Goal: Information Seeking & Learning: Learn about a topic

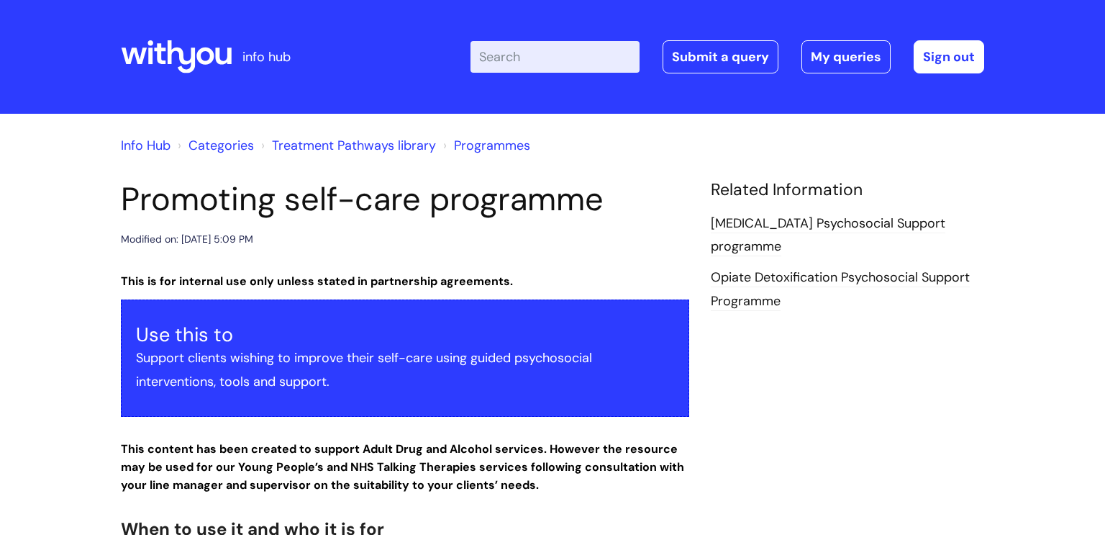
click at [227, 142] on link "Categories" at bounding box center [221, 145] width 65 height 17
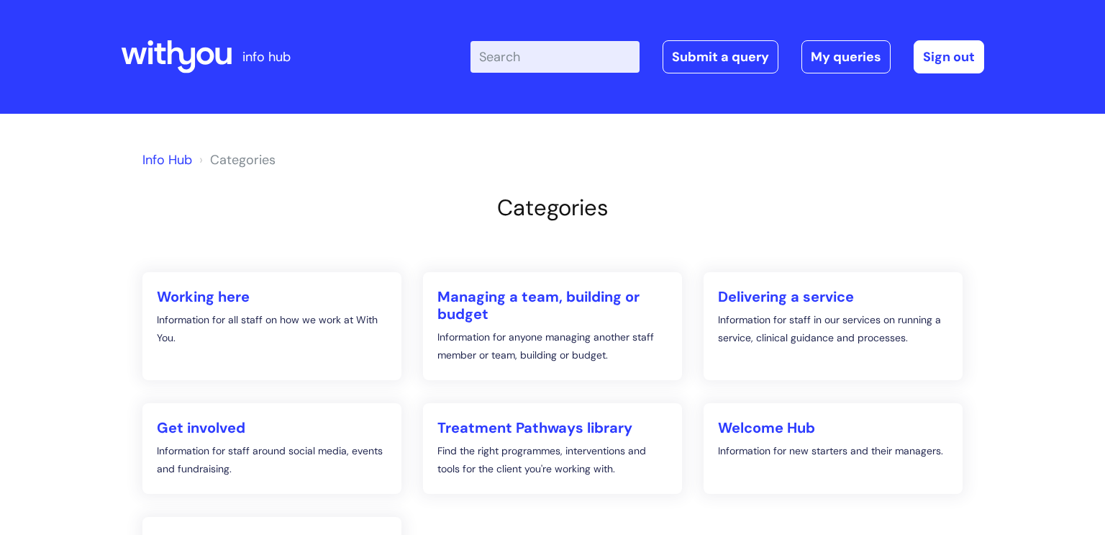
click at [162, 160] on link "Info Hub" at bounding box center [167, 159] width 50 height 17
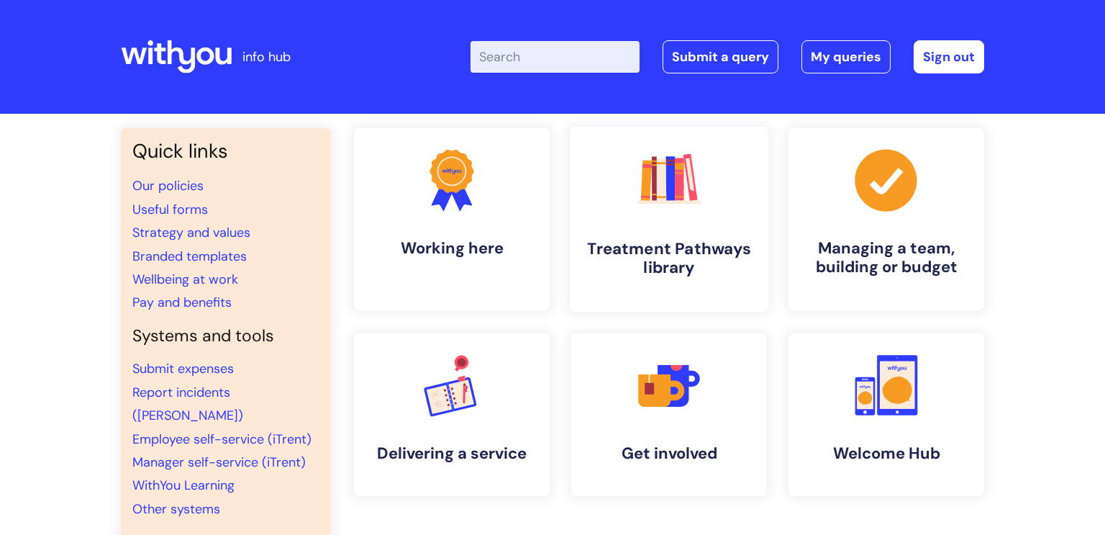
click at [667, 195] on rect at bounding box center [670, 178] width 9 height 45
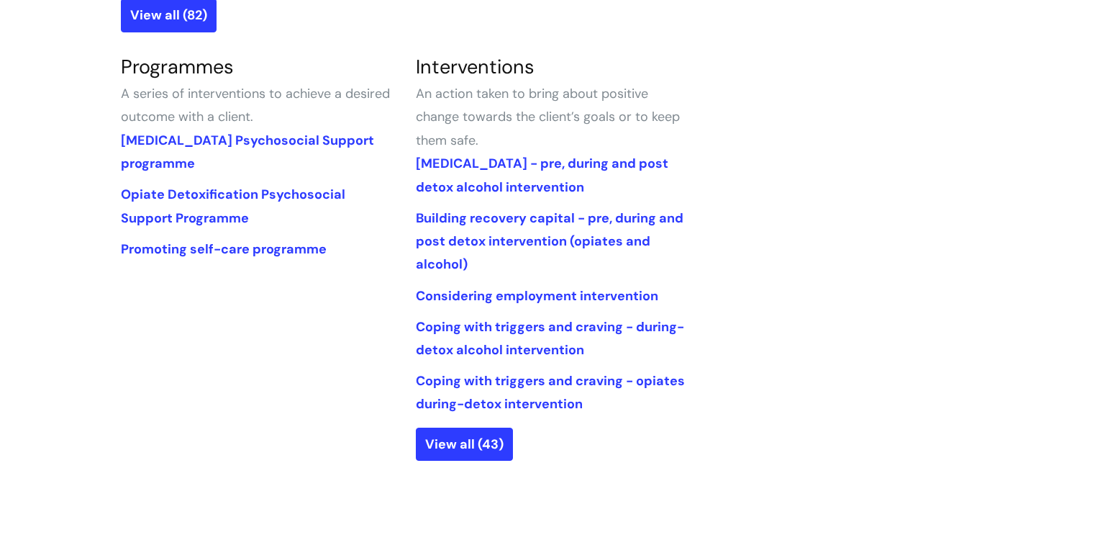
scroll to position [665, 0]
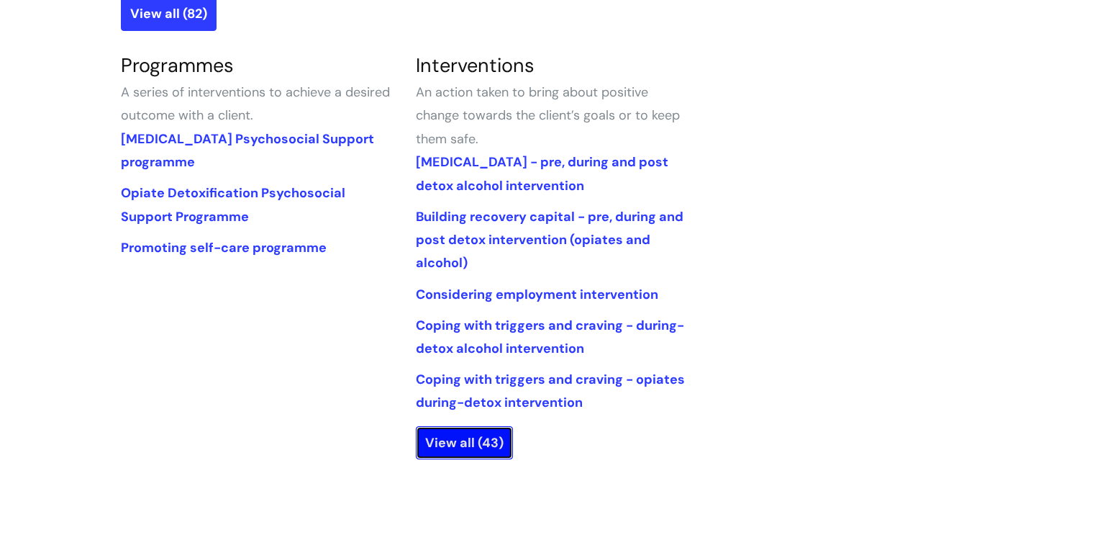
click at [453, 439] on link "View all (43)" at bounding box center [464, 442] width 97 height 33
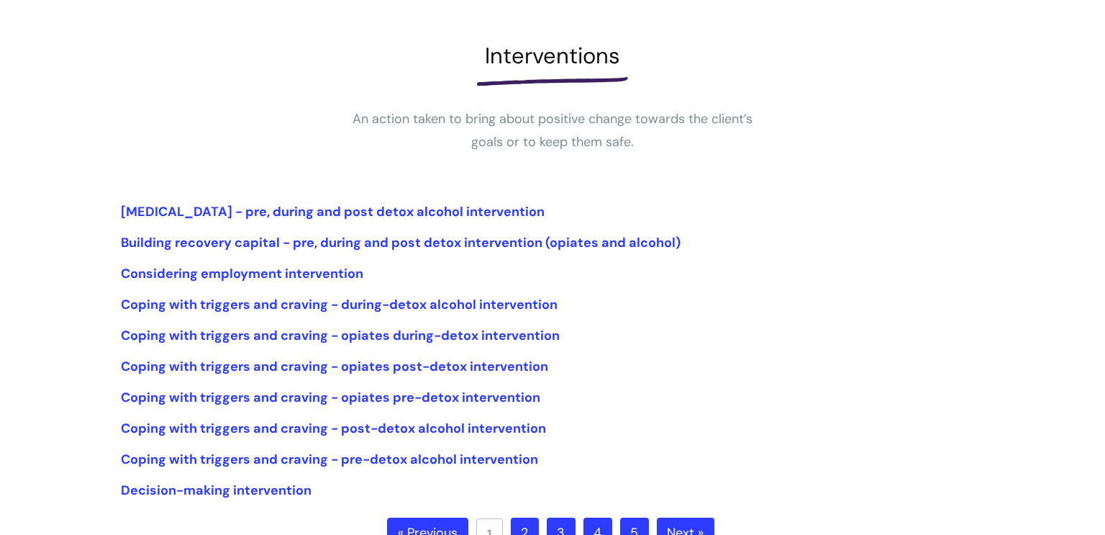
scroll to position [193, 0]
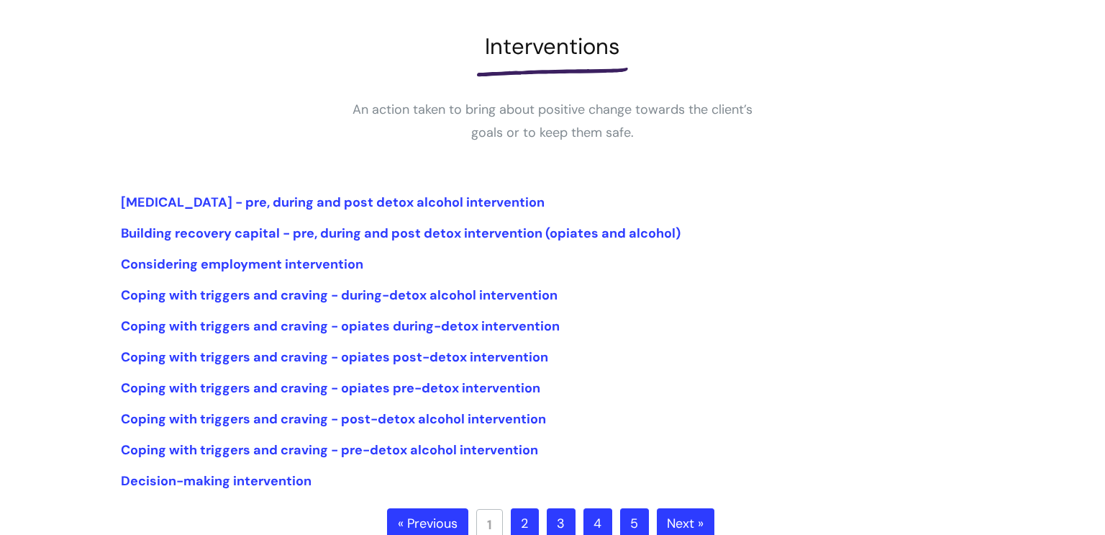
click at [530, 516] on link "2" at bounding box center [525, 524] width 28 height 32
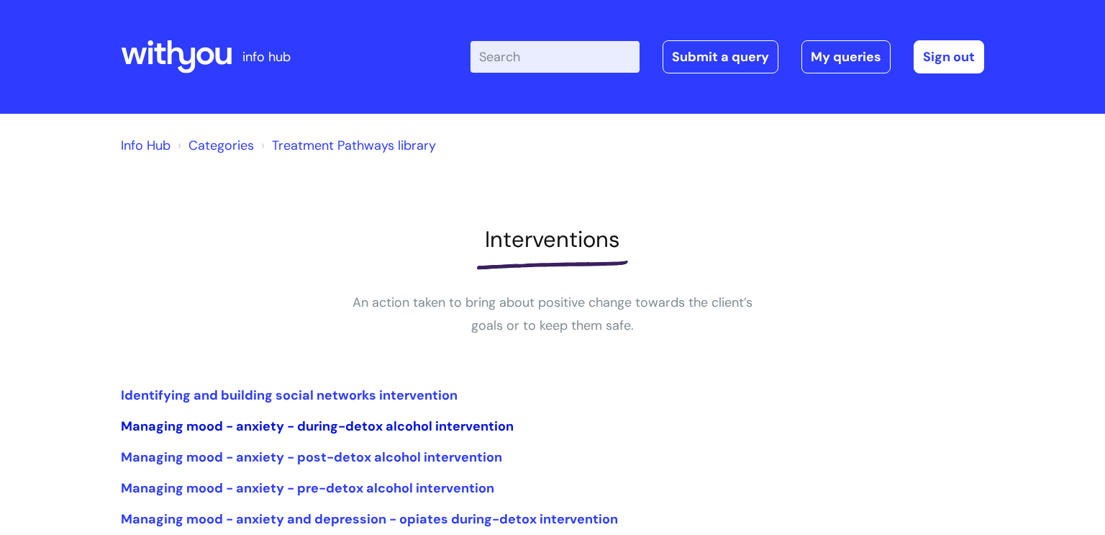
click at [283, 422] on link "Managing mood - anxiety - during-detox alcohol intervention" at bounding box center [317, 425] width 393 height 17
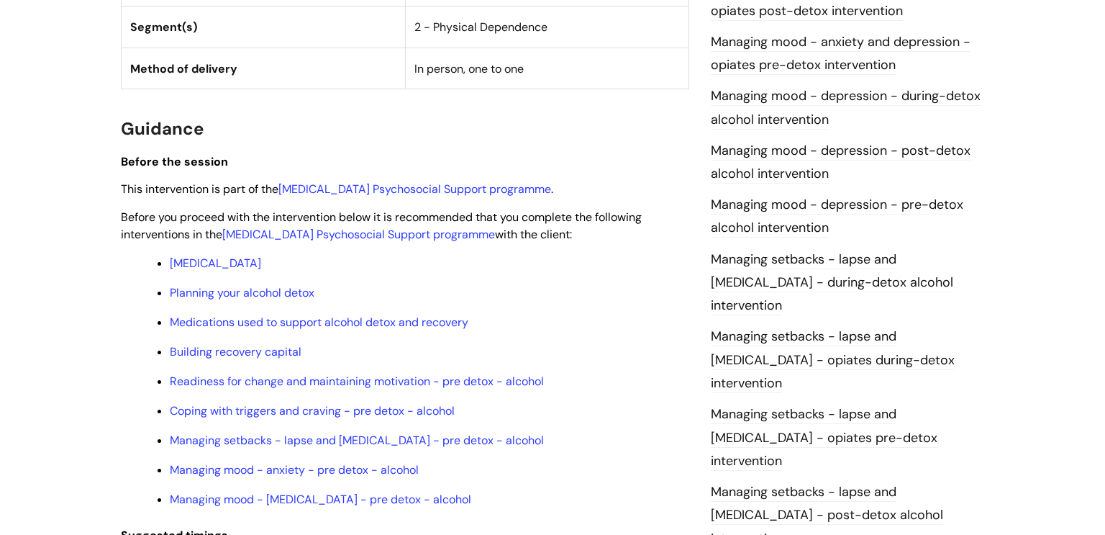
scroll to position [956, 0]
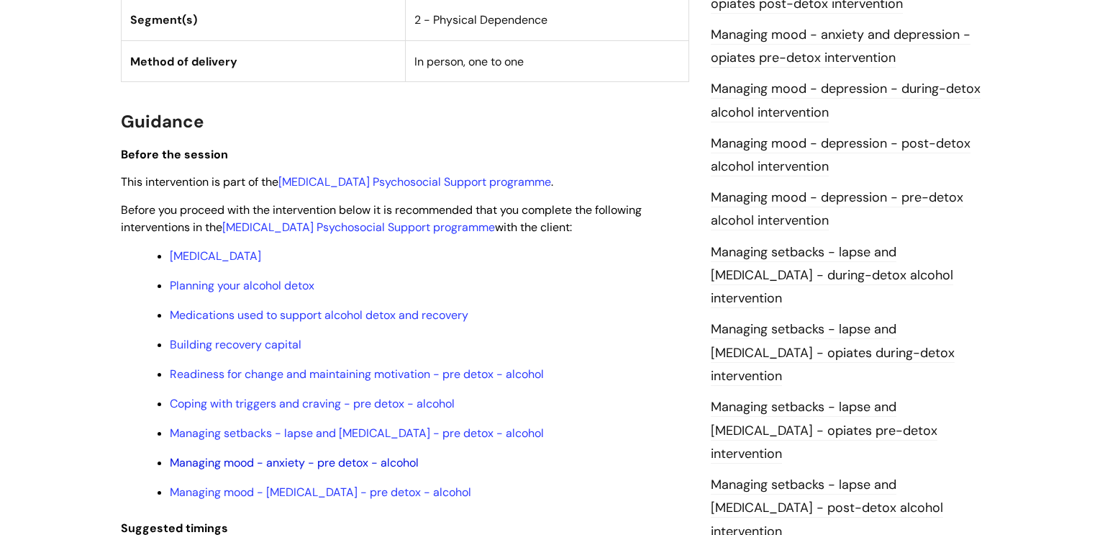
click at [241, 470] on link "Managing mood - anxiety - pre detox - alcohol" at bounding box center [294, 462] width 249 height 15
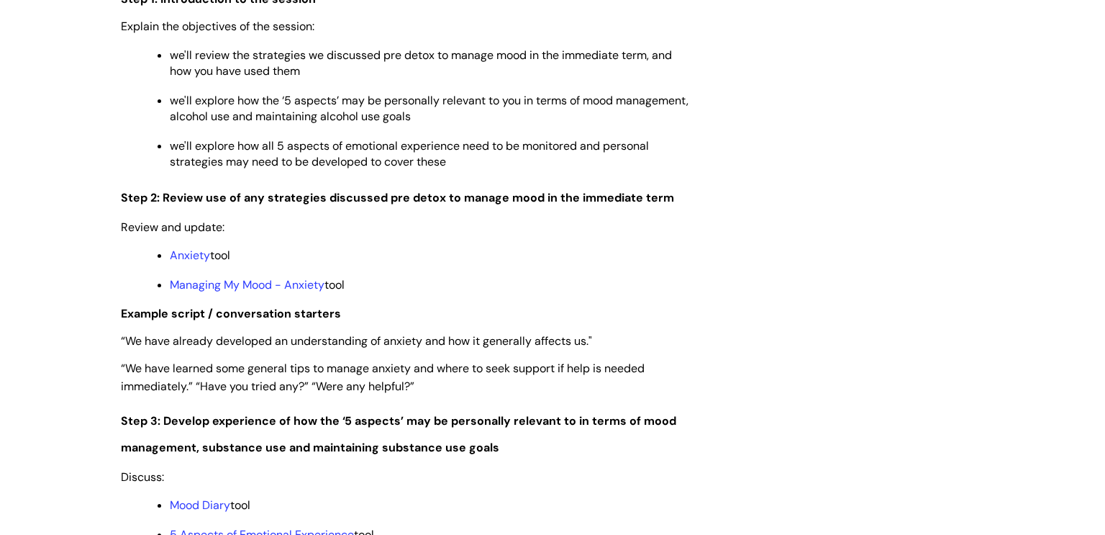
scroll to position [1866, 0]
click at [254, 291] on link "Managing My Mood - Anxiety" at bounding box center [247, 283] width 155 height 15
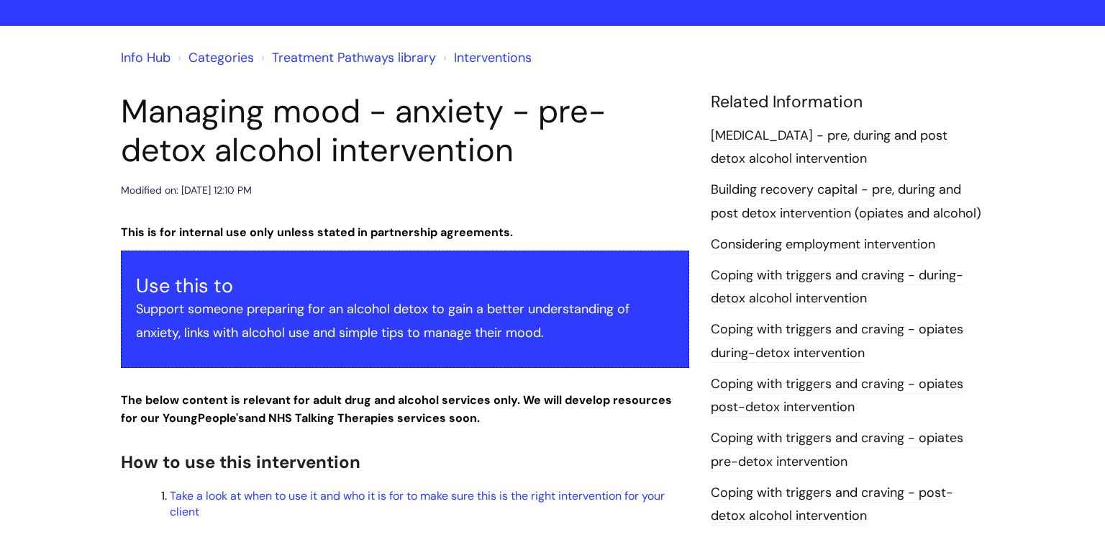
scroll to position [122, 0]
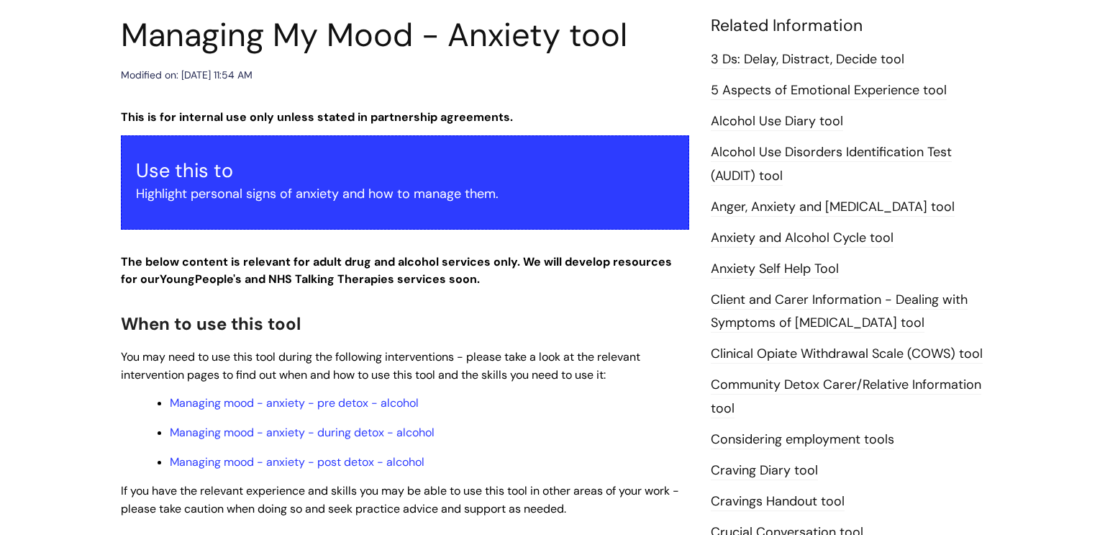
scroll to position [166, 0]
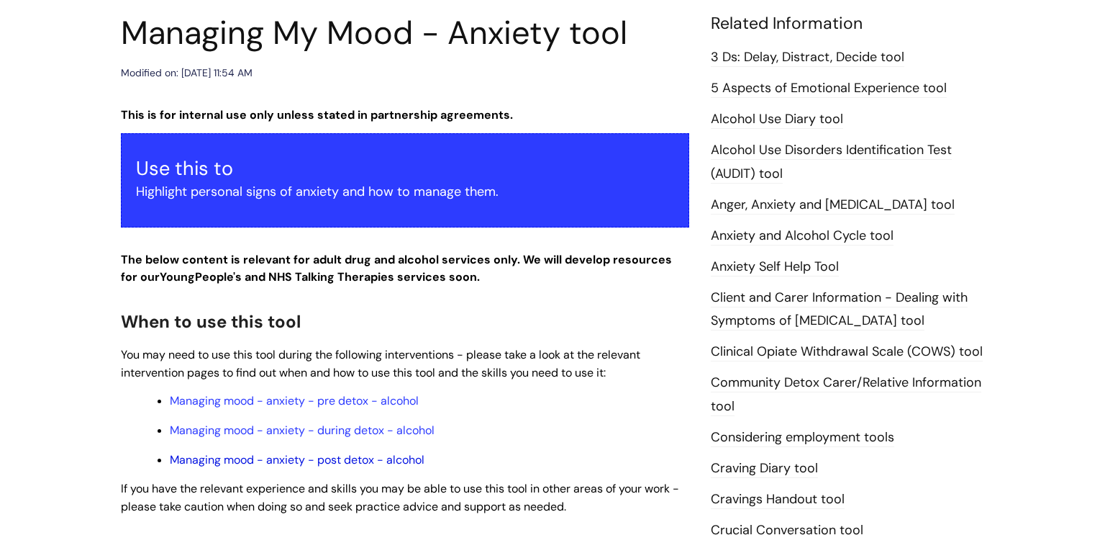
click at [240, 463] on link "Managing mood - anxiety - post detox - alcohol" at bounding box center [297, 459] width 255 height 15
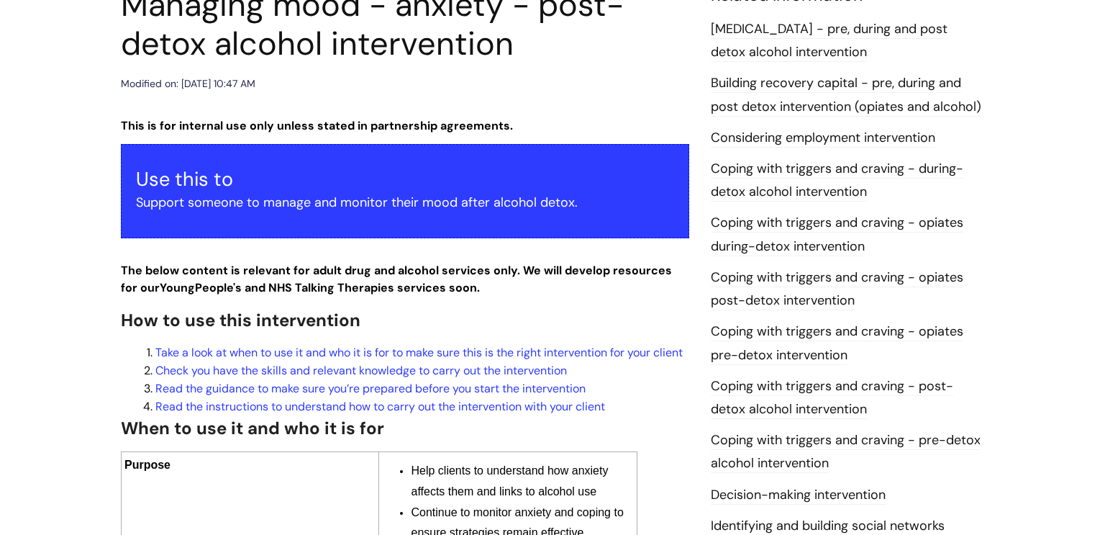
scroll to position [200, 0]
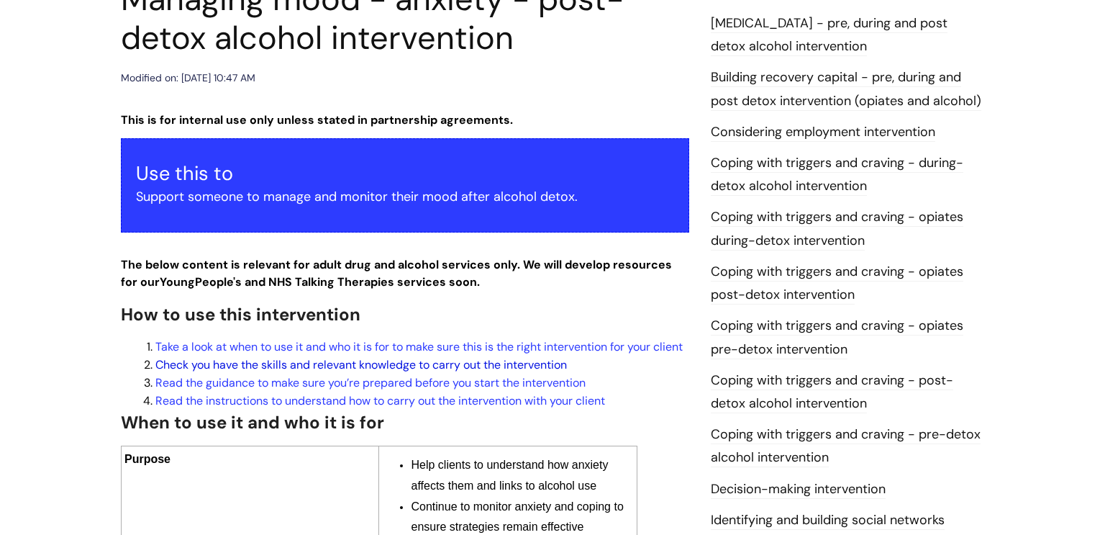
click at [357, 372] on link "Check you have the skills and relevant knowledge to carry out the intervention" at bounding box center [361, 364] width 412 height 15
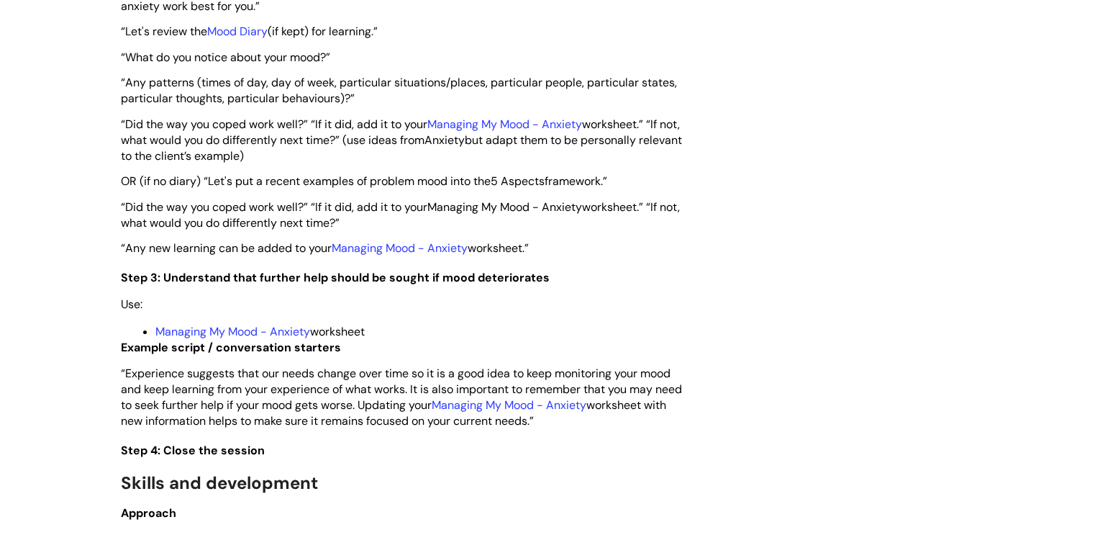
scroll to position [2009, 0]
click at [268, 339] on link "Managing My Mood - Anxiety" at bounding box center [232, 331] width 155 height 15
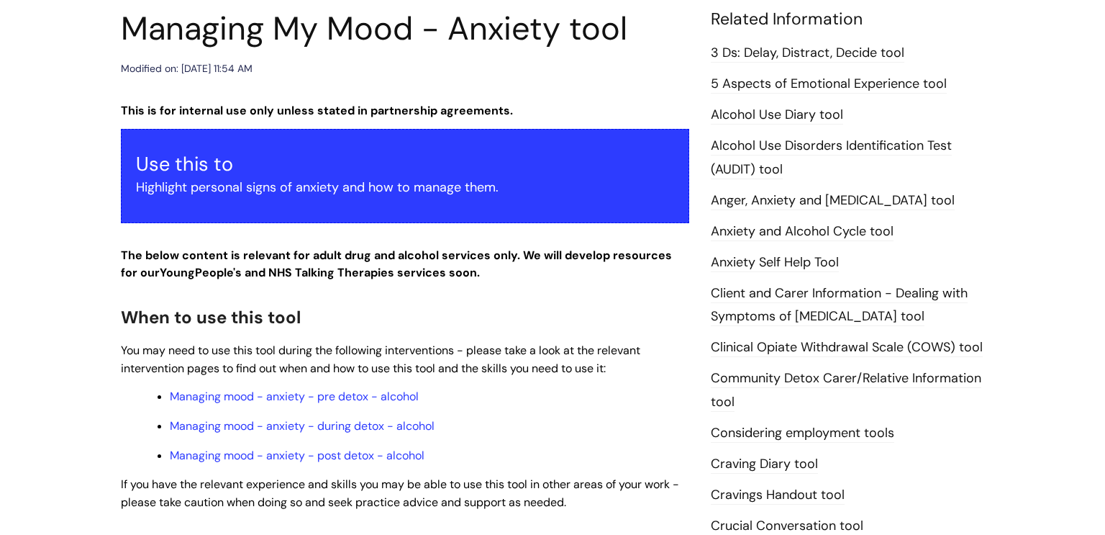
scroll to position [172, 0]
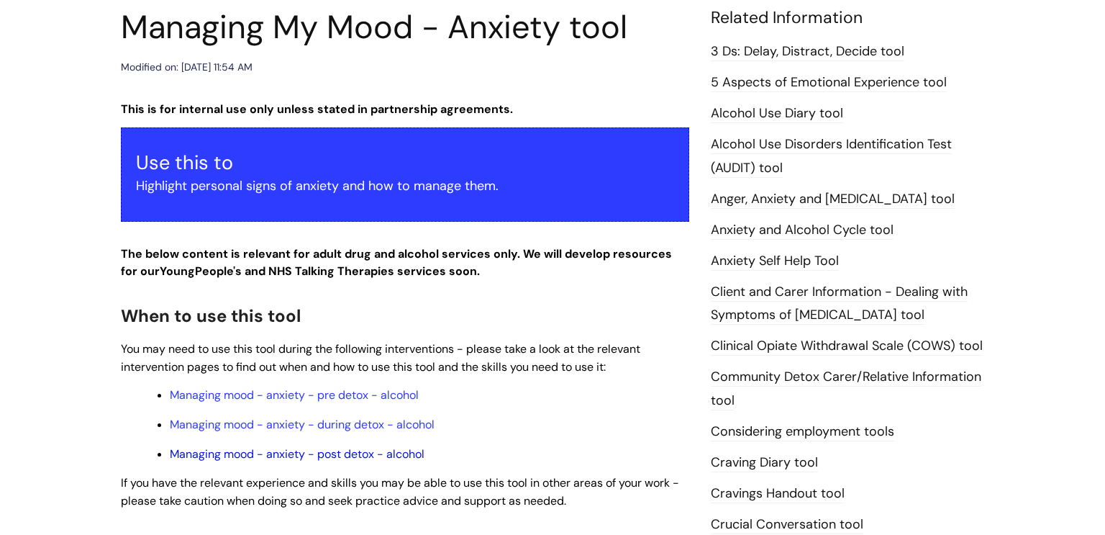
click at [217, 458] on link "Managing mood - anxiety - post detox - alcohol" at bounding box center [297, 453] width 255 height 15
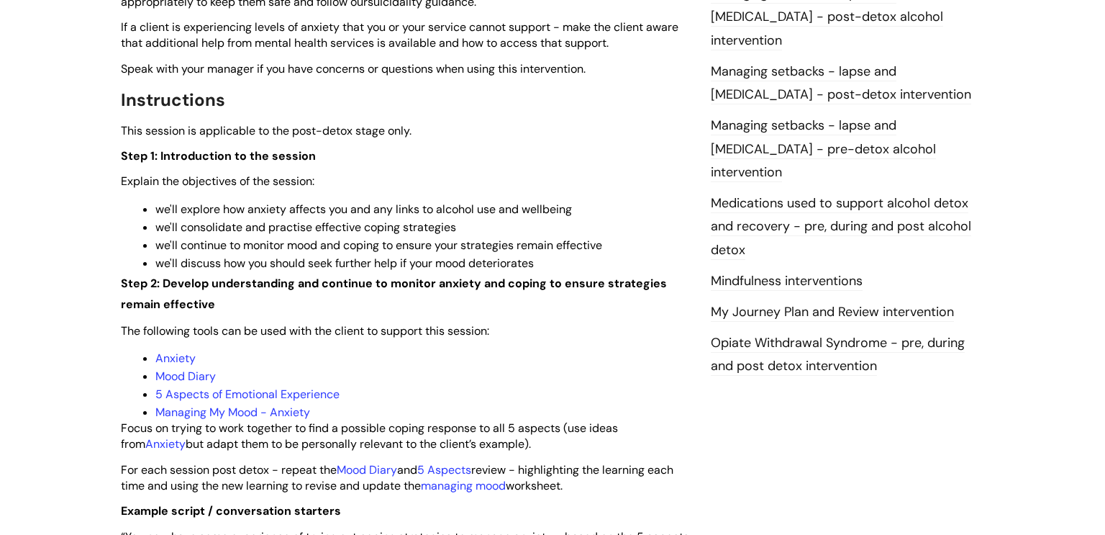
scroll to position [1448, 0]
click at [212, 401] on link "5 Aspects of Emotional Experience" at bounding box center [247, 393] width 184 height 15
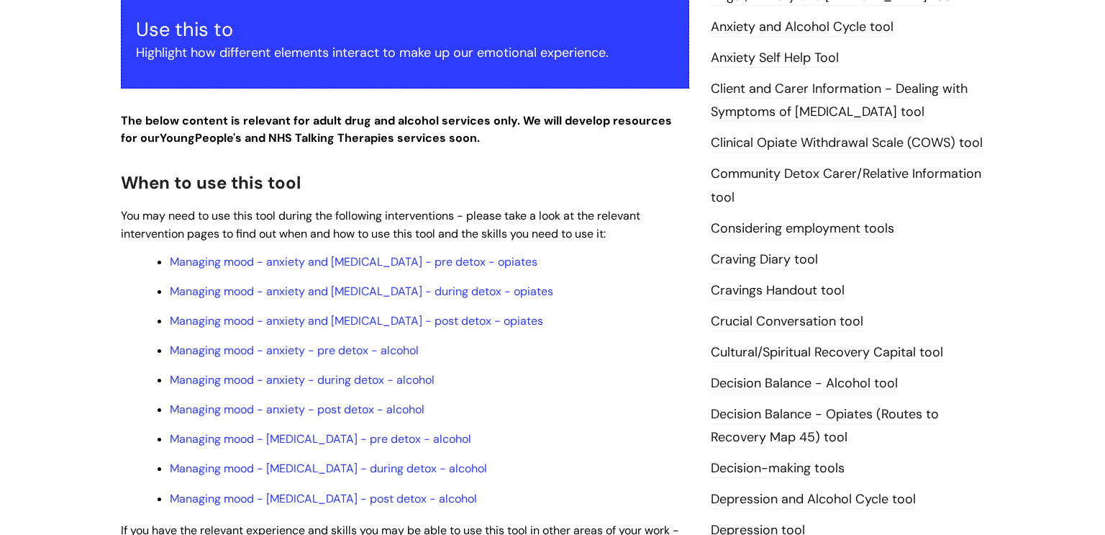
scroll to position [353, 0]
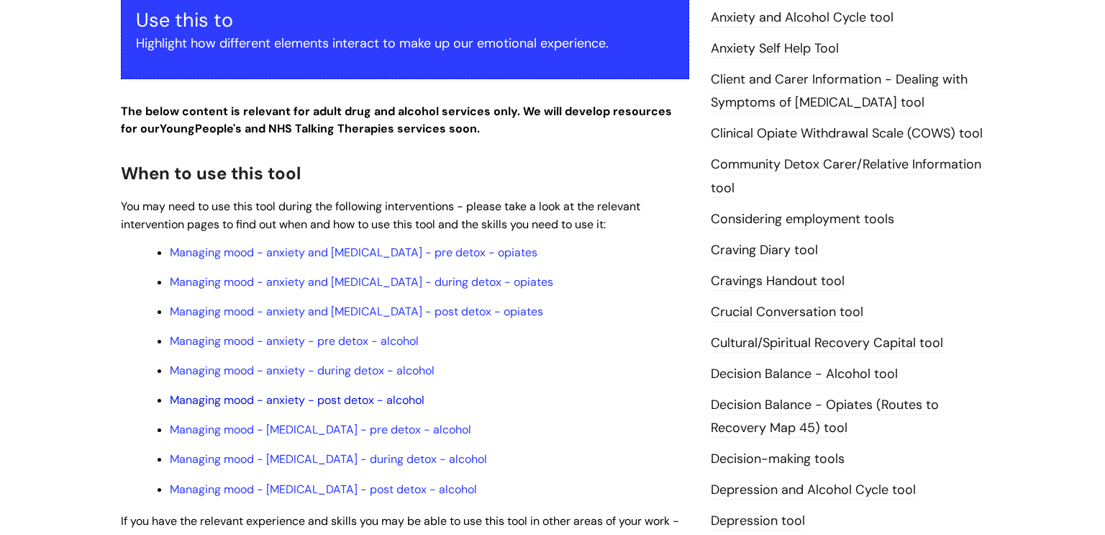
click at [310, 403] on link "Managing mood - anxiety - post detox - alcohol" at bounding box center [297, 399] width 255 height 15
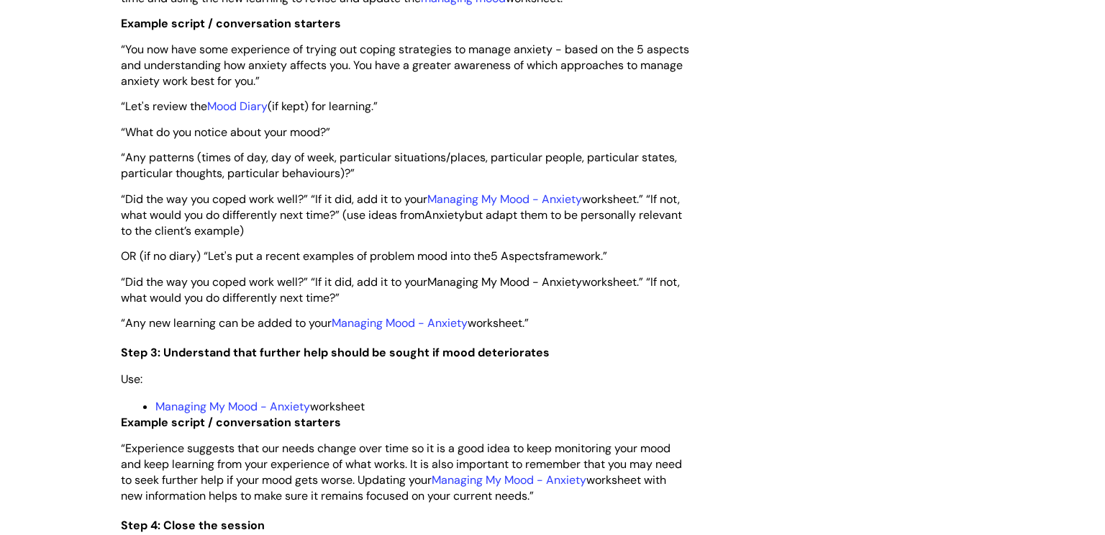
scroll to position [1935, 0]
click at [274, 412] on link "Managing My Mood - Anxiety" at bounding box center [232, 404] width 155 height 15
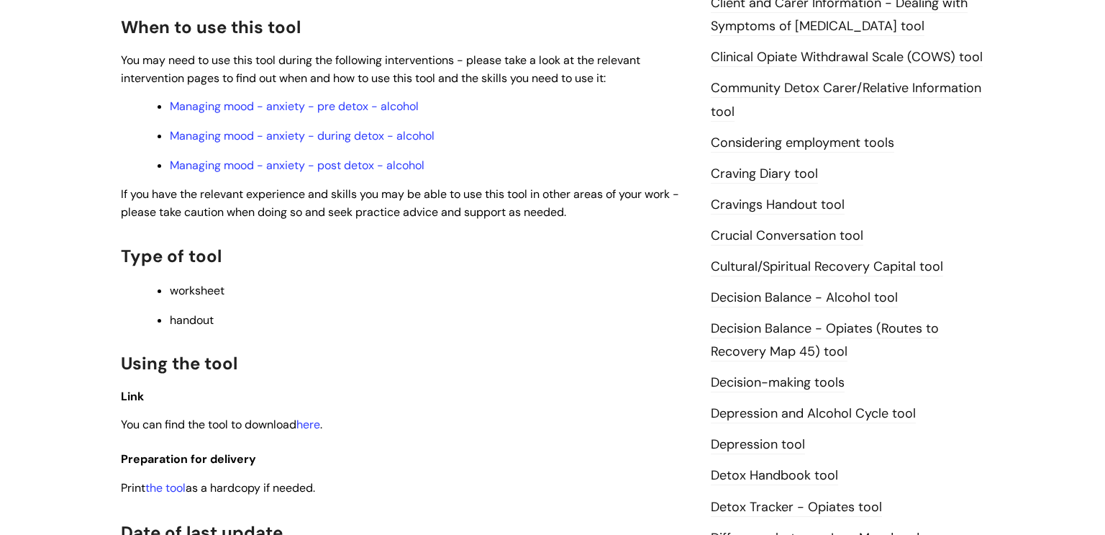
scroll to position [463, 0]
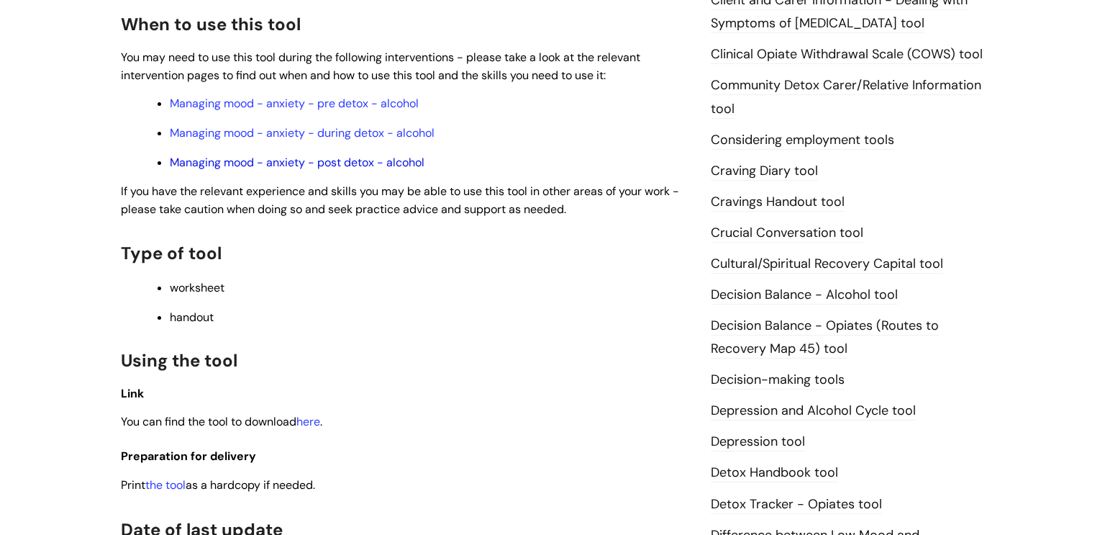
click at [365, 168] on link "Managing mood - anxiety - post detox - alcohol" at bounding box center [297, 162] width 255 height 15
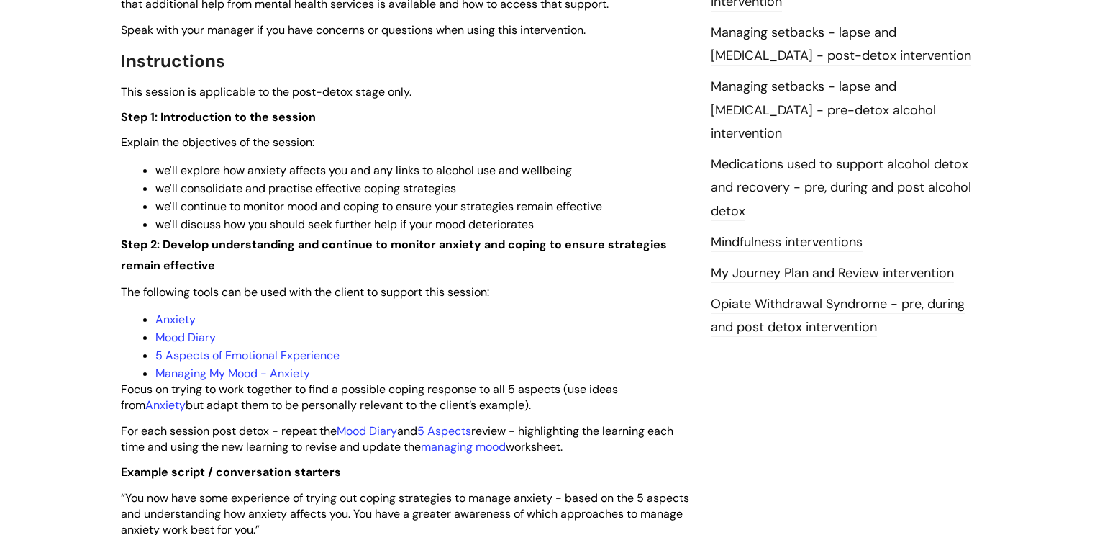
scroll to position [1489, 0]
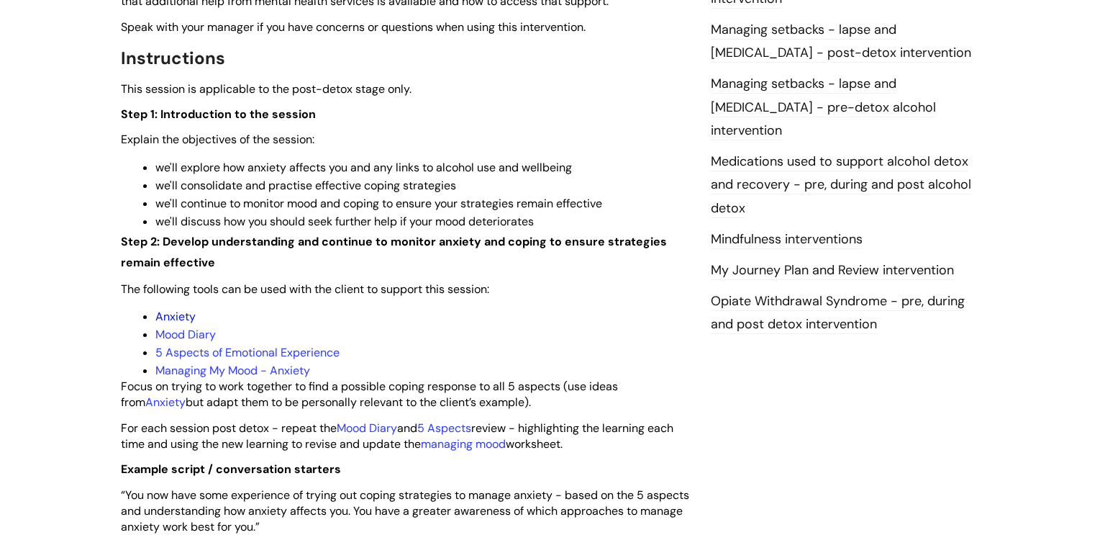
click at [181, 324] on link "Anxiety" at bounding box center [175, 316] width 40 height 15
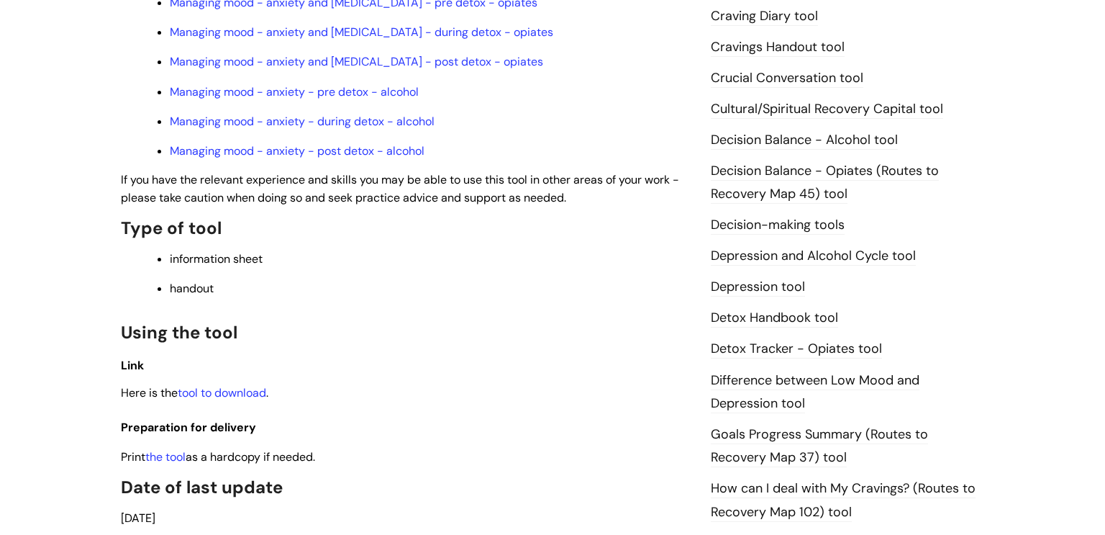
scroll to position [592, 0]
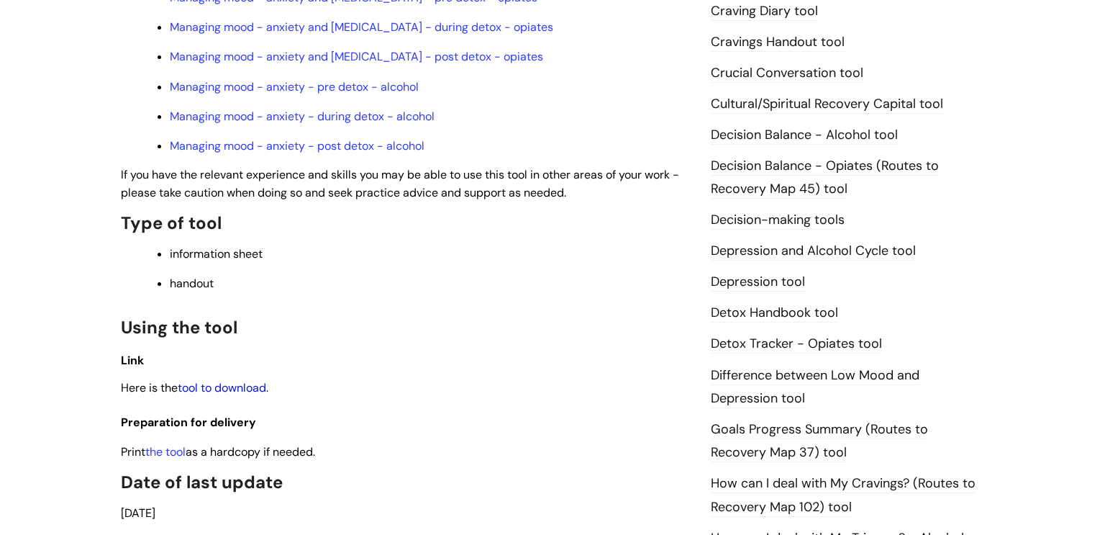
click at [230, 395] on link "tool to download" at bounding box center [222, 387] width 88 height 15
